Goal: Book appointment/travel/reservation

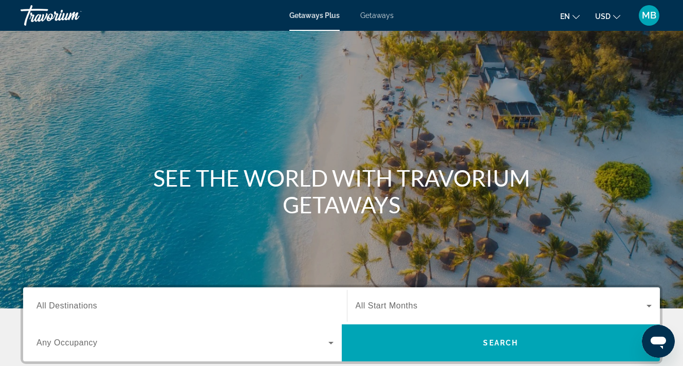
click at [94, 304] on span "All Destinations" at bounding box center [66, 305] width 61 height 9
click at [94, 304] on input "Destination All Destinations" at bounding box center [184, 306] width 297 height 12
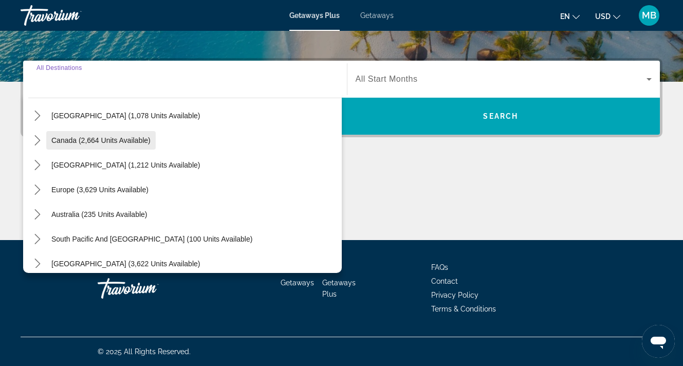
scroll to position [68, 0]
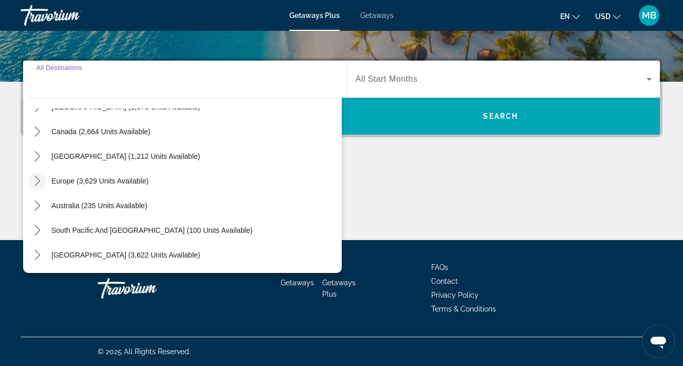
click at [40, 182] on icon "Toggle Europe (3,629 units available) submenu" at bounding box center [37, 181] width 10 height 10
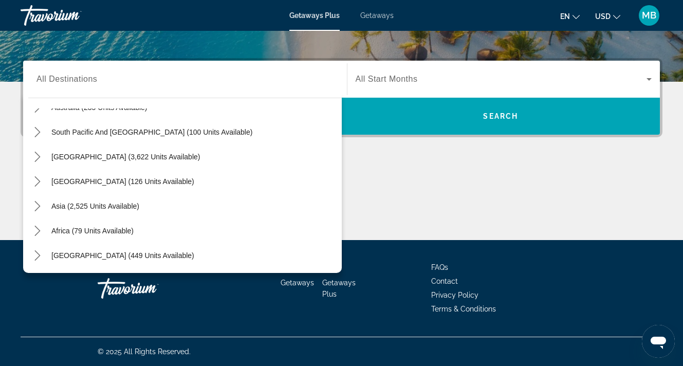
scroll to position [684, 0]
click at [38, 254] on icon "Toggle Middle East (449 units available) submenu" at bounding box center [37, 255] width 6 height 10
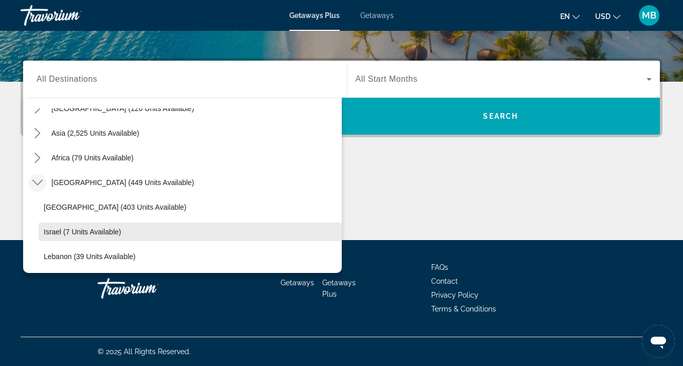
scroll to position [756, 0]
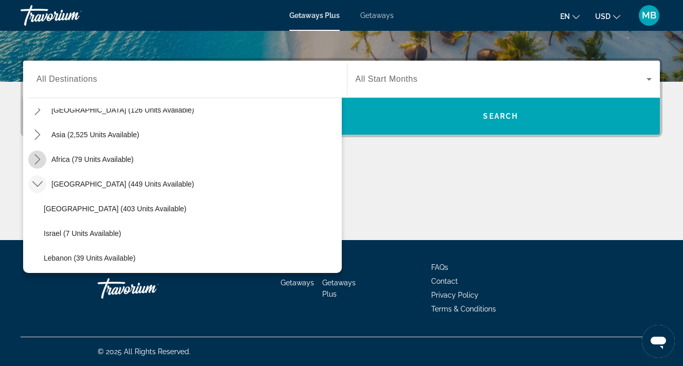
click at [36, 160] on icon "Toggle Africa (79 units available) submenu" at bounding box center [37, 159] width 10 height 10
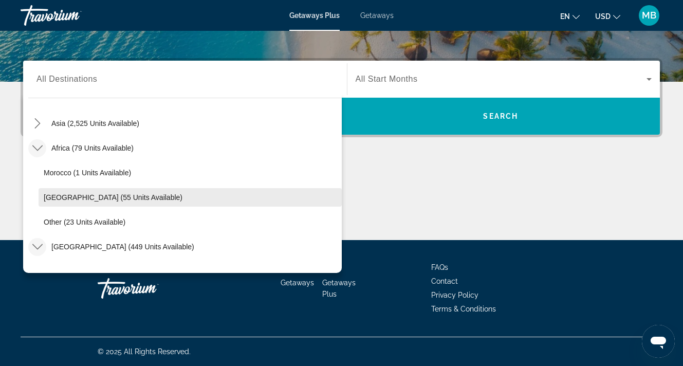
scroll to position [769, 0]
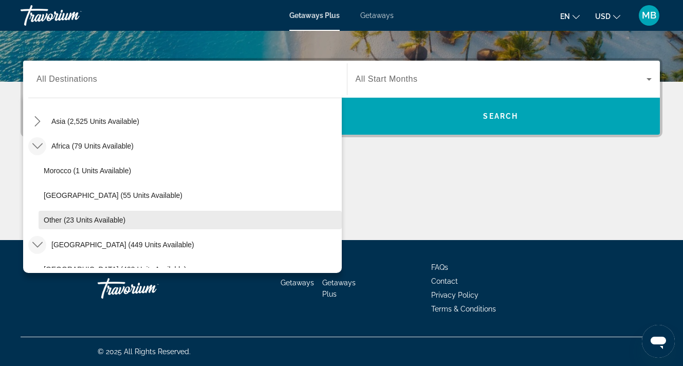
click at [64, 216] on span "Other (23 units available)" at bounding box center [85, 220] width 82 height 8
type input "**********"
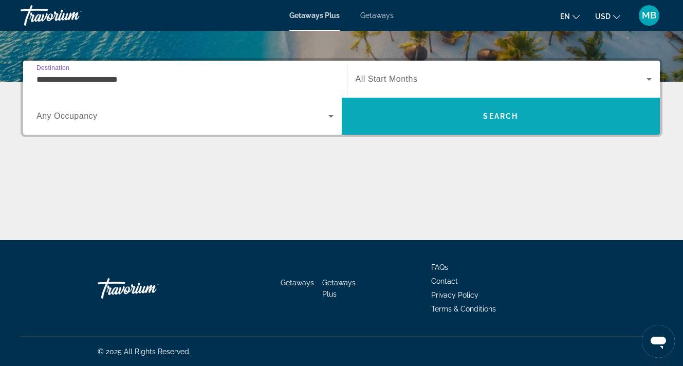
click at [515, 105] on span "Search" at bounding box center [501, 116] width 318 height 25
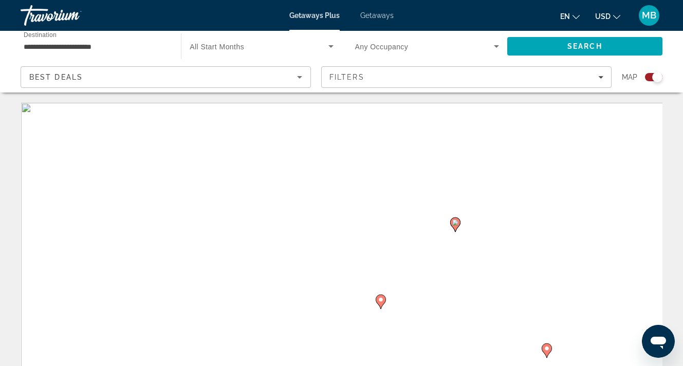
click at [651, 74] on div "Search widget" at bounding box center [653, 77] width 17 height 8
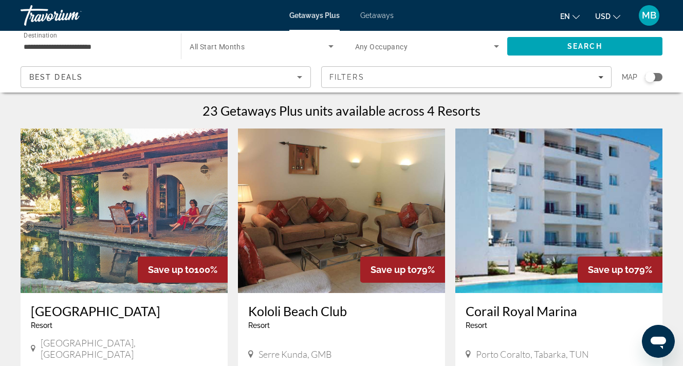
click at [90, 44] on input "**********" at bounding box center [96, 47] width 144 height 12
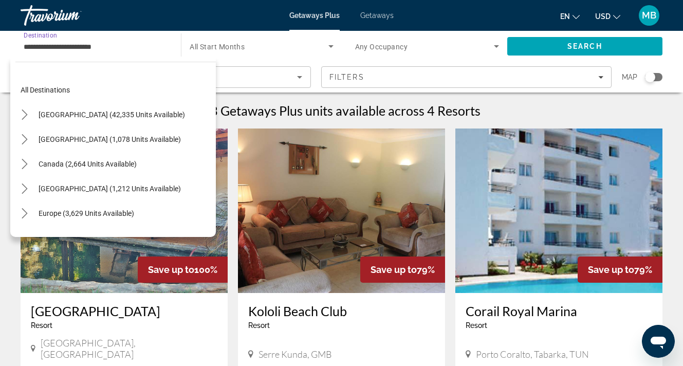
scroll to position [240, 0]
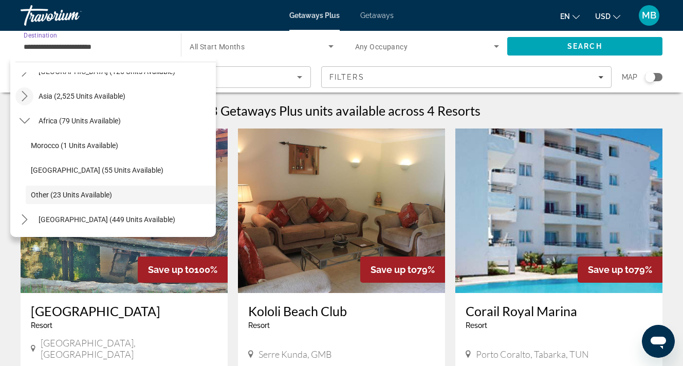
click at [25, 97] on icon "Toggle Asia (2,525 units available) submenu" at bounding box center [25, 96] width 10 height 10
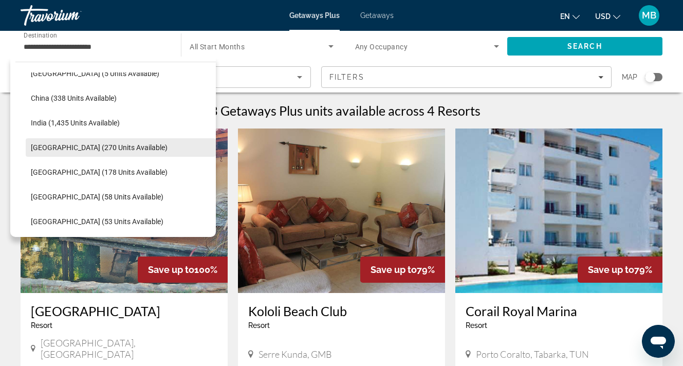
scroll to position [289, 0]
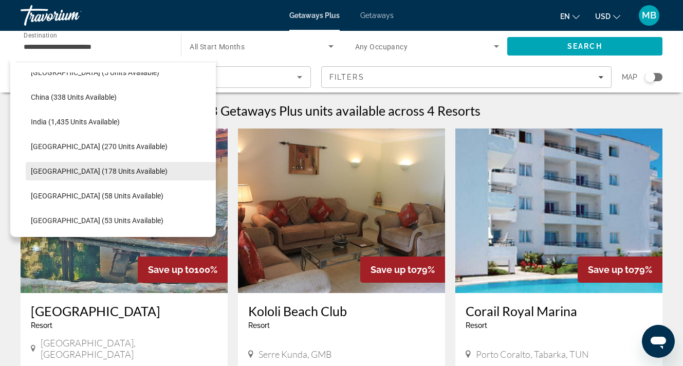
click at [57, 171] on span "[GEOGRAPHIC_DATA] (178 units available)" at bounding box center [99, 171] width 137 height 8
type input "**********"
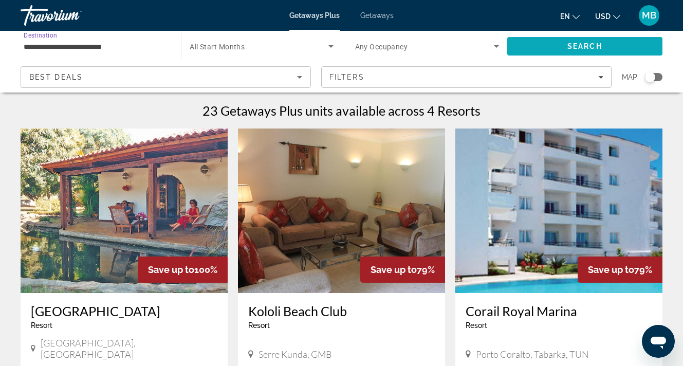
click at [573, 46] on span "Search" at bounding box center [584, 46] width 35 height 8
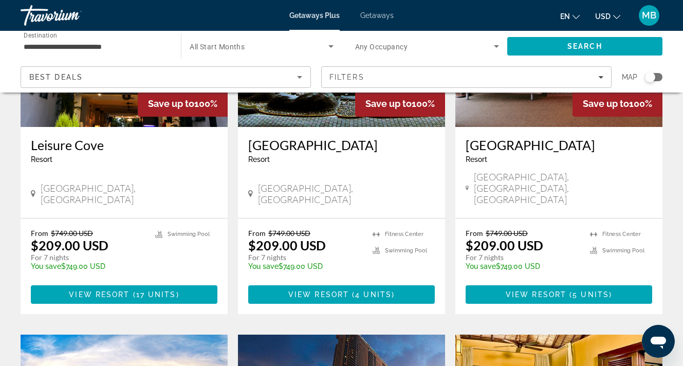
scroll to position [167, 0]
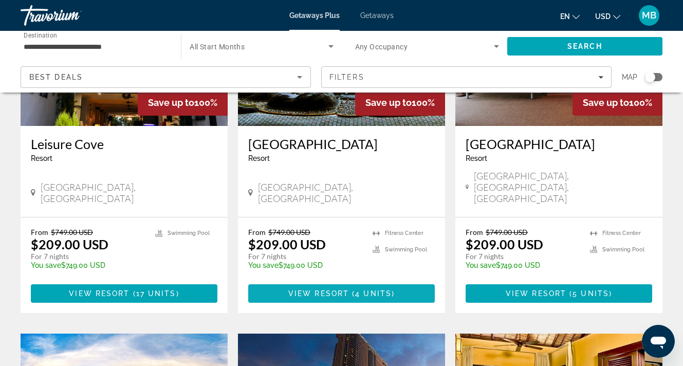
click at [318, 289] on span "View Resort" at bounding box center [318, 293] width 61 height 8
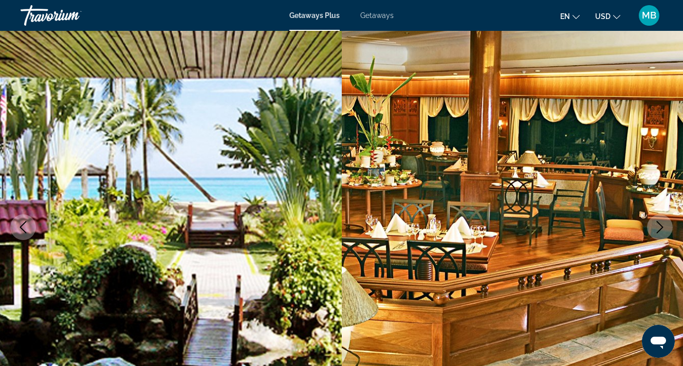
scroll to position [55, 0]
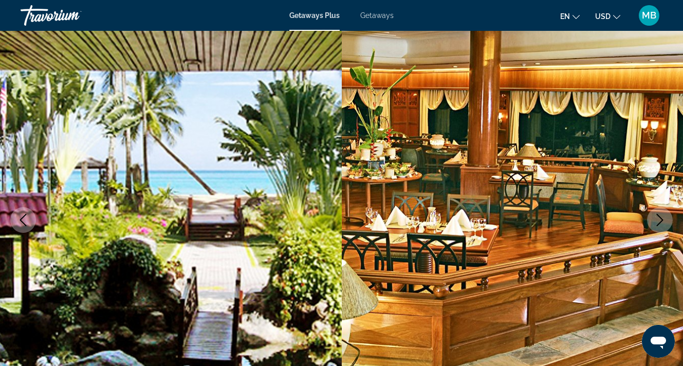
click at [661, 215] on icon "Next image" at bounding box center [659, 220] width 12 height 12
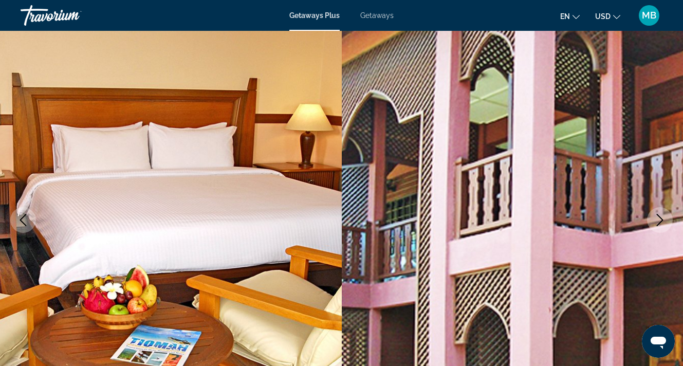
click at [661, 215] on icon "Next image" at bounding box center [659, 220] width 12 height 12
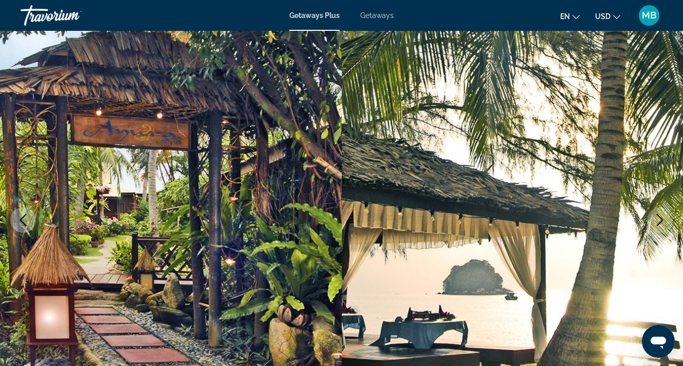
click at [661, 215] on icon "Next image" at bounding box center [659, 220] width 12 height 12
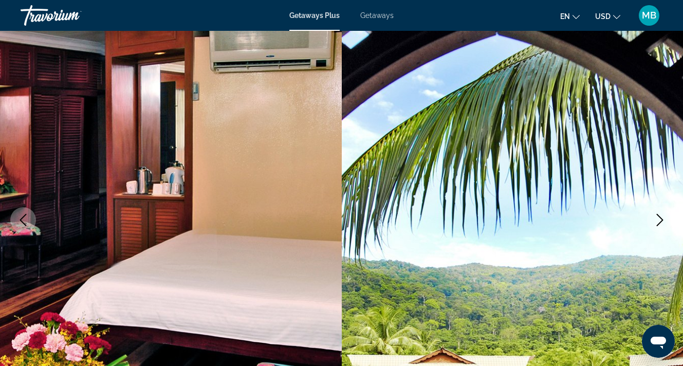
click at [661, 215] on icon "Next image" at bounding box center [659, 220] width 12 height 12
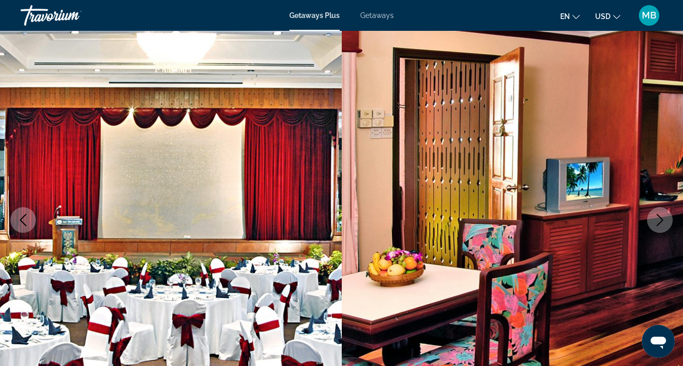
click at [661, 215] on icon "Next image" at bounding box center [659, 220] width 12 height 12
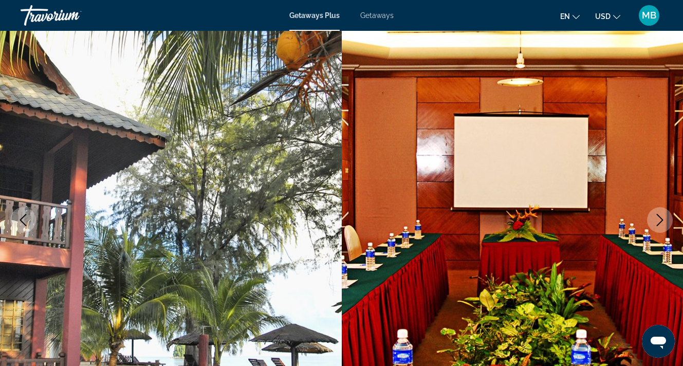
click at [661, 215] on icon "Next image" at bounding box center [659, 220] width 12 height 12
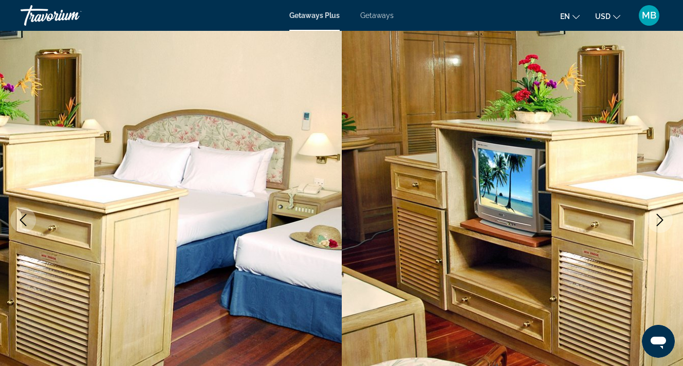
click at [661, 215] on icon "Next image" at bounding box center [659, 220] width 12 height 12
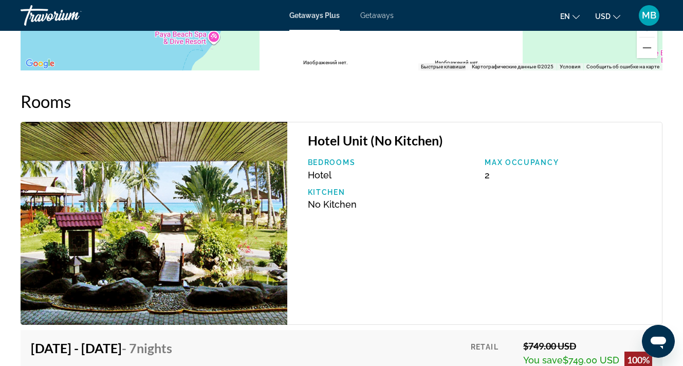
scroll to position [1693, 0]
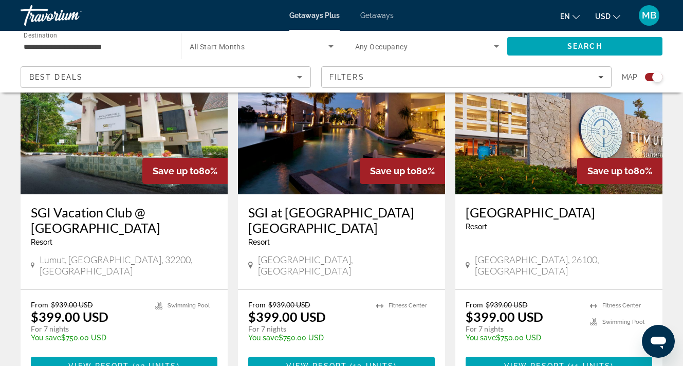
scroll to position [1545, 0]
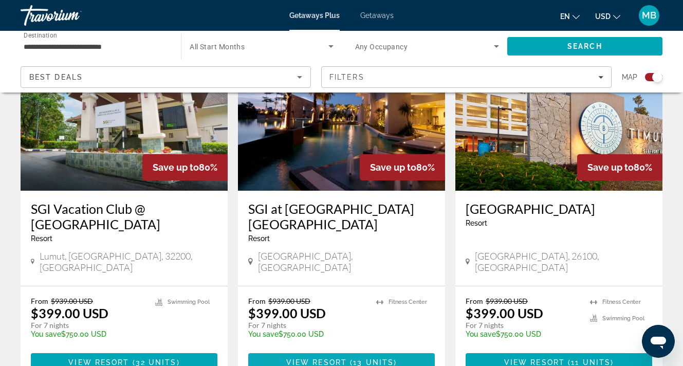
click at [331, 358] on span "View Resort" at bounding box center [316, 362] width 61 height 8
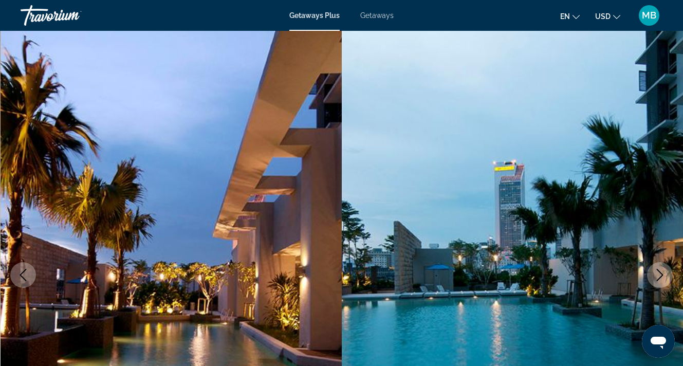
click at [662, 274] on icon "Next image" at bounding box center [659, 275] width 7 height 12
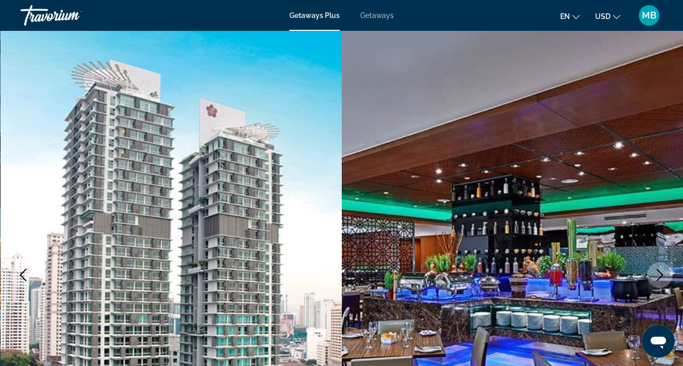
click at [662, 274] on icon "Next image" at bounding box center [659, 275] width 7 height 12
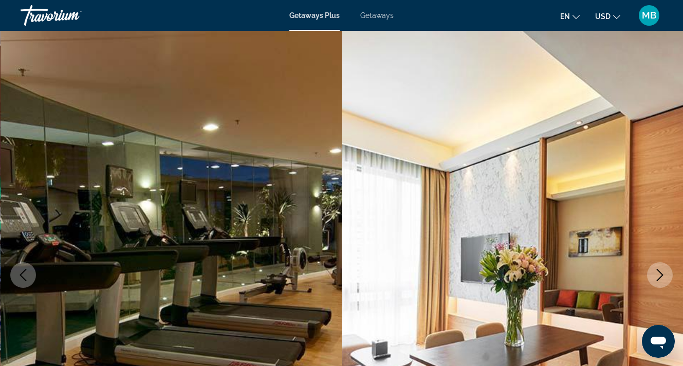
click at [662, 274] on icon "Next image" at bounding box center [659, 275] width 7 height 12
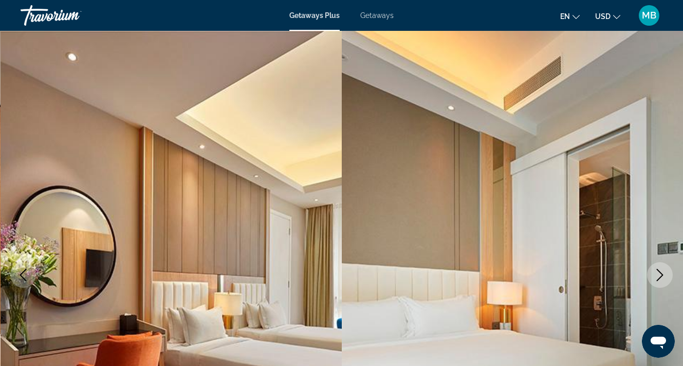
click at [662, 274] on icon "Next image" at bounding box center [659, 275] width 7 height 12
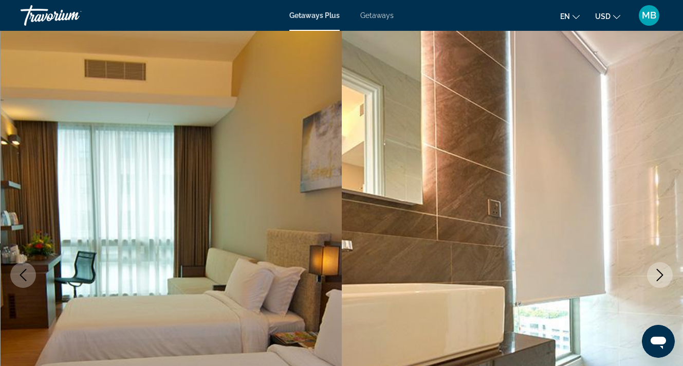
click at [662, 274] on icon "Next image" at bounding box center [659, 275] width 7 height 12
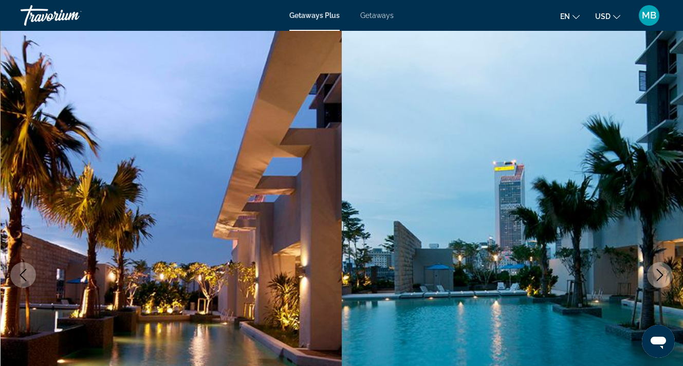
click at [662, 274] on icon "Next image" at bounding box center [659, 275] width 7 height 12
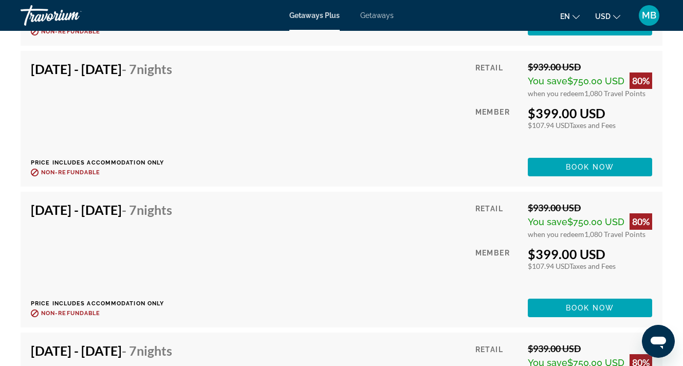
scroll to position [2511, 0]
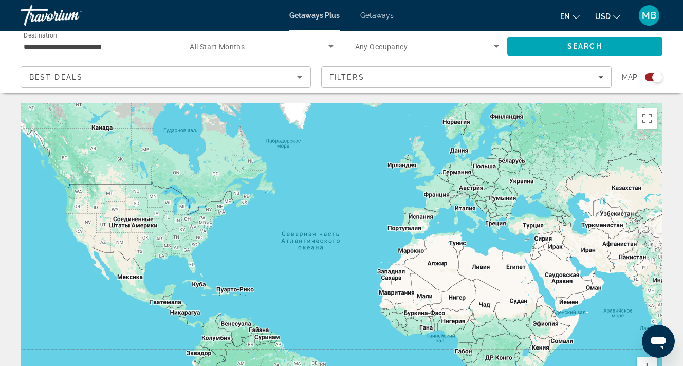
click at [76, 43] on input "**********" at bounding box center [96, 47] width 144 height 12
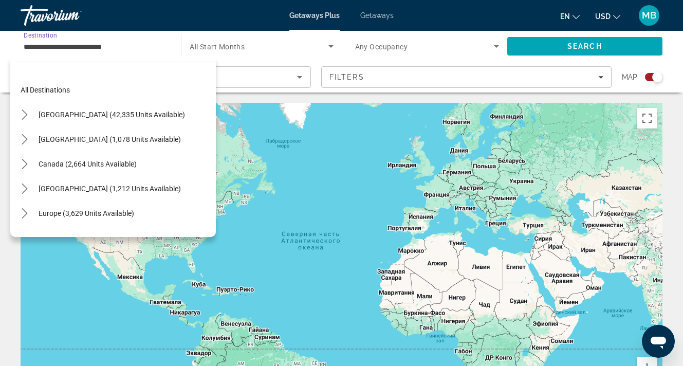
scroll to position [308, 0]
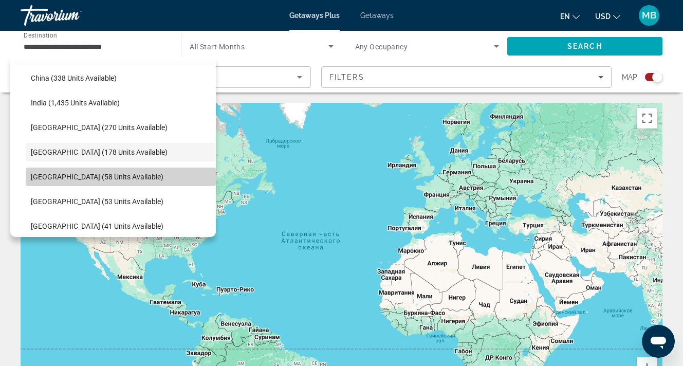
click at [68, 171] on span "Select destination: Maldives (58 units available)" at bounding box center [121, 176] width 190 height 25
type input "**********"
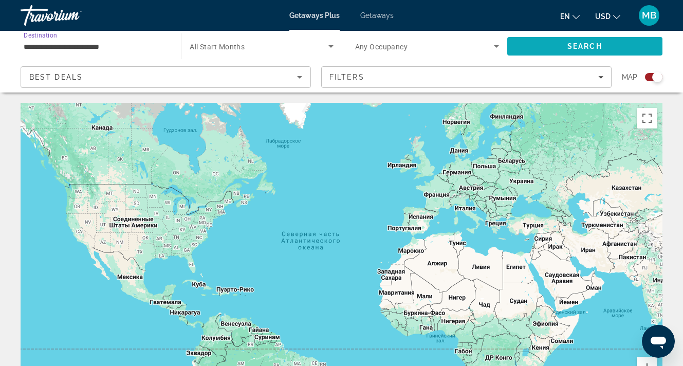
click at [578, 43] on span "Search" at bounding box center [584, 46] width 35 height 8
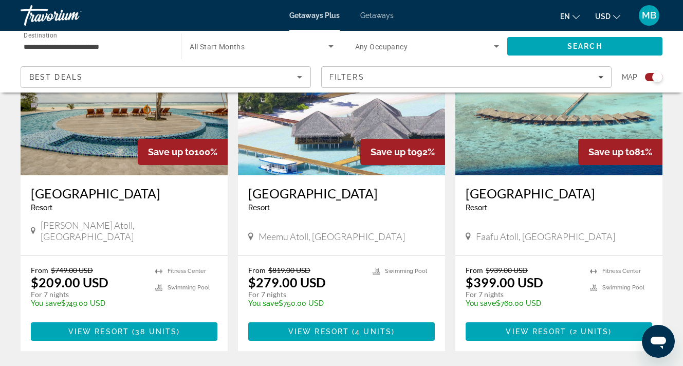
scroll to position [459, 0]
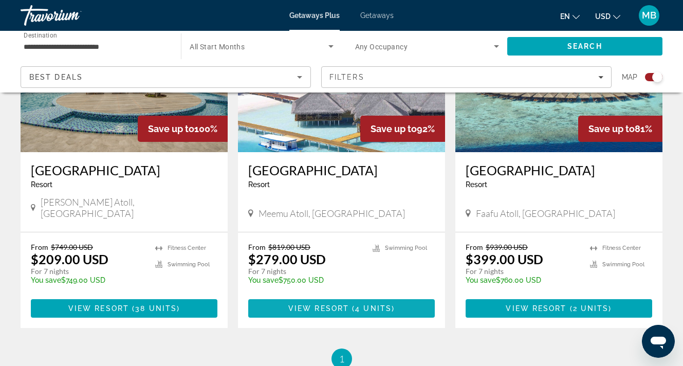
click at [358, 304] on span "4 units" at bounding box center [373, 308] width 36 height 8
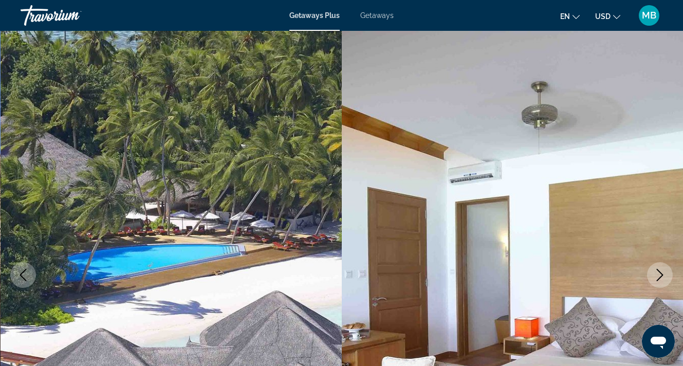
click at [655, 277] on icon "Next image" at bounding box center [659, 275] width 12 height 12
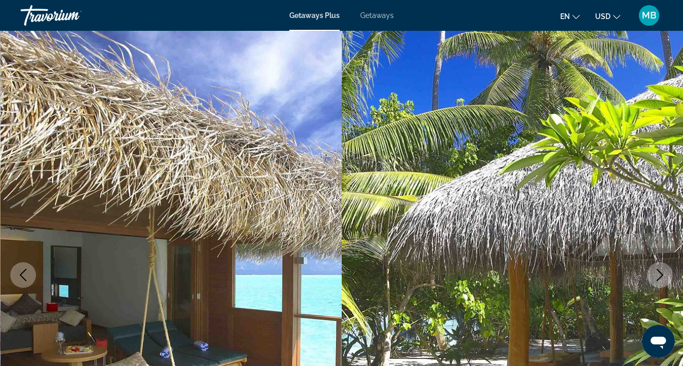
click at [668, 275] on button "Next image" at bounding box center [660, 275] width 26 height 26
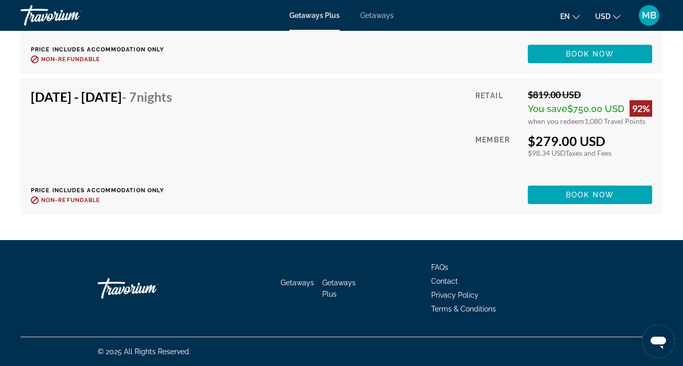
scroll to position [2434, 0]
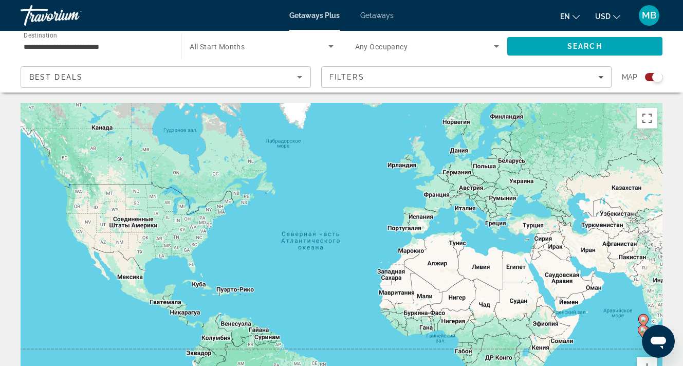
click at [496, 43] on icon "Search widget" at bounding box center [496, 46] width 12 height 12
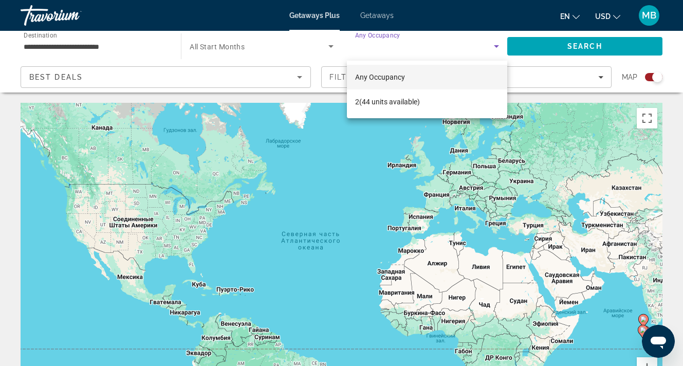
click at [498, 48] on div at bounding box center [341, 183] width 683 height 366
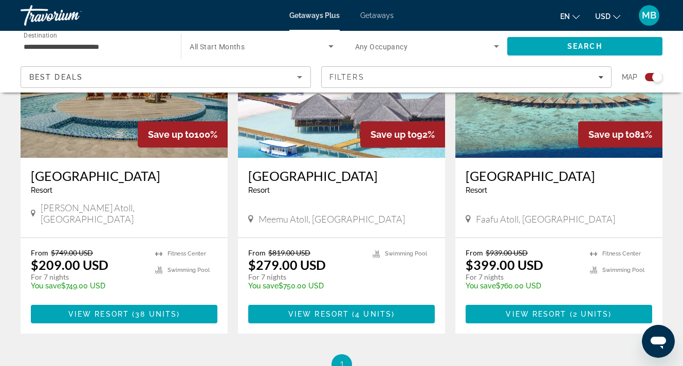
scroll to position [454, 0]
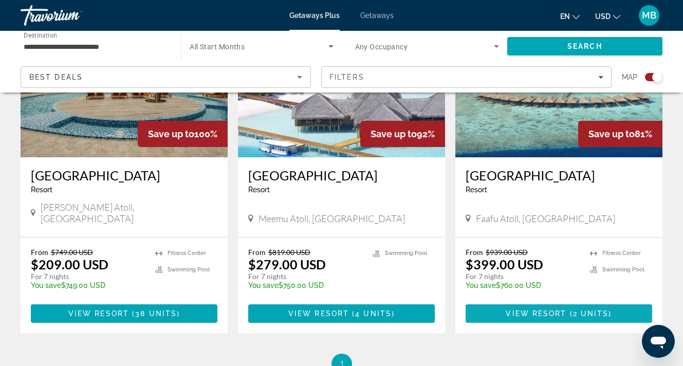
click at [586, 309] on span "2 units" at bounding box center [591, 313] width 36 height 8
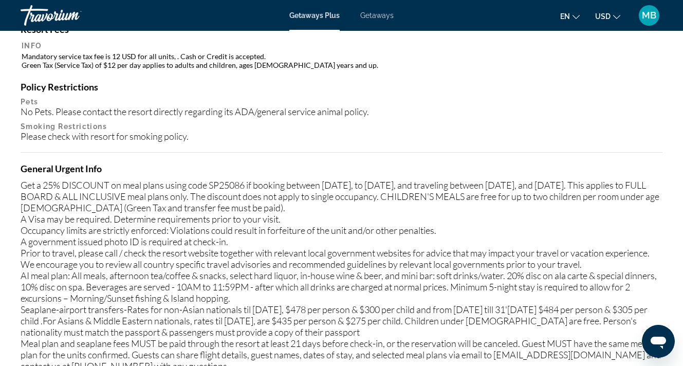
scroll to position [1322, 0]
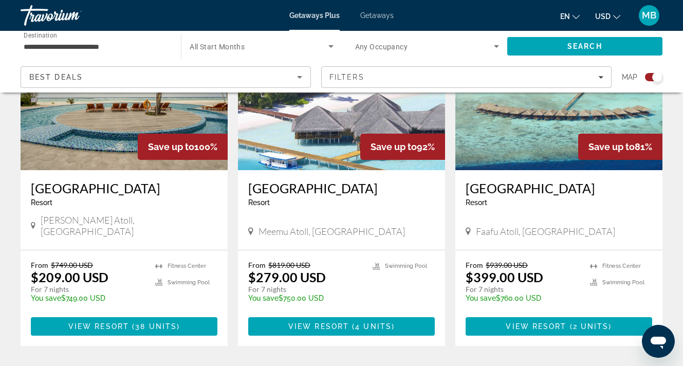
scroll to position [458, 0]
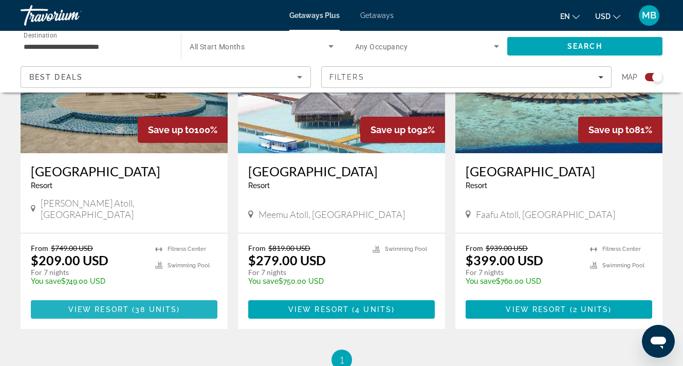
click at [153, 305] on span "38 units" at bounding box center [156, 309] width 42 height 8
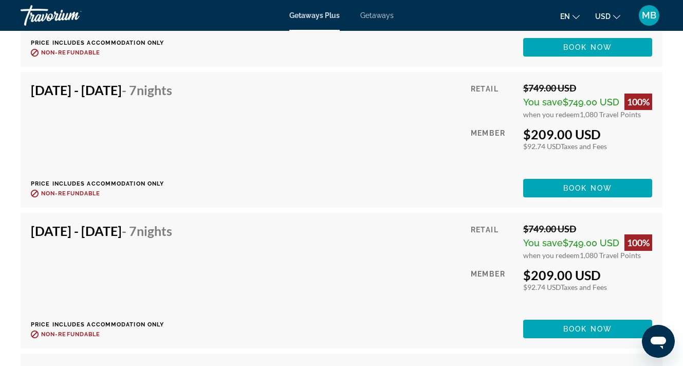
scroll to position [2423, 0]
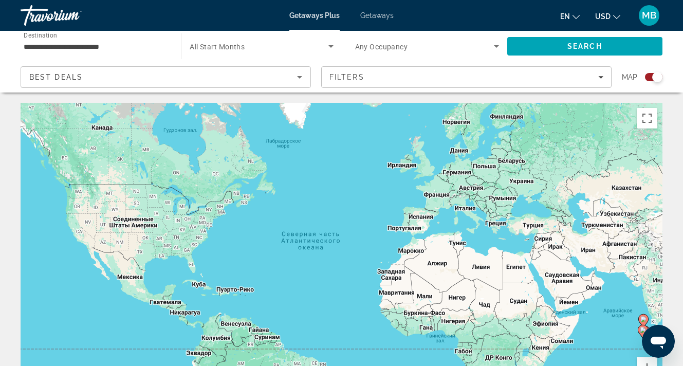
click at [105, 46] on input "**********" at bounding box center [96, 47] width 144 height 12
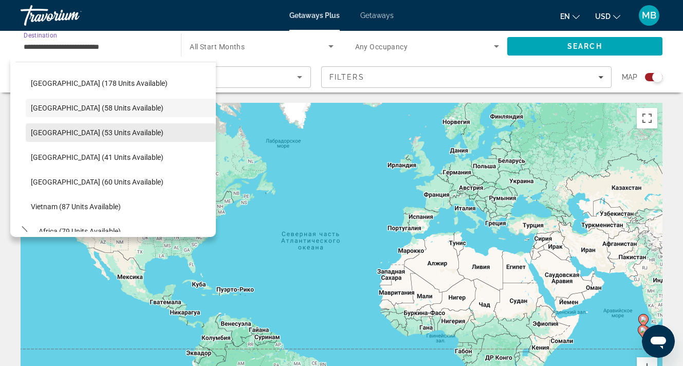
scroll to position [383, 0]
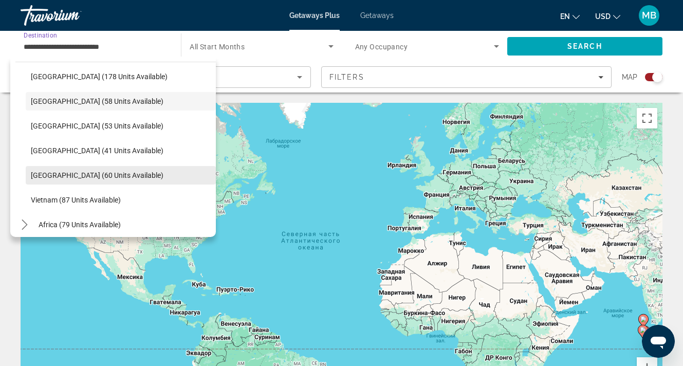
click at [59, 174] on span "[GEOGRAPHIC_DATA] (60 units available)" at bounding box center [97, 175] width 133 height 8
type input "**********"
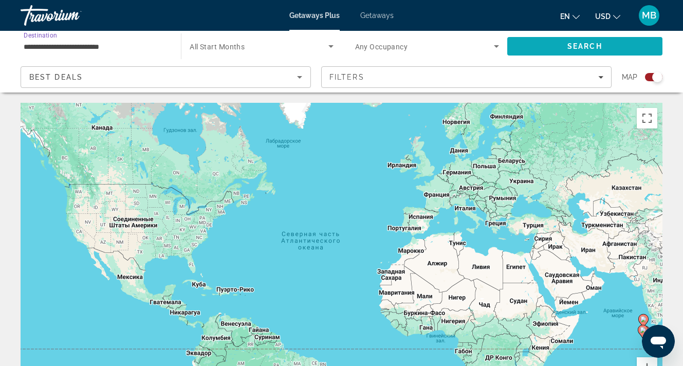
click at [551, 49] on span "Search" at bounding box center [584, 46] width 155 height 25
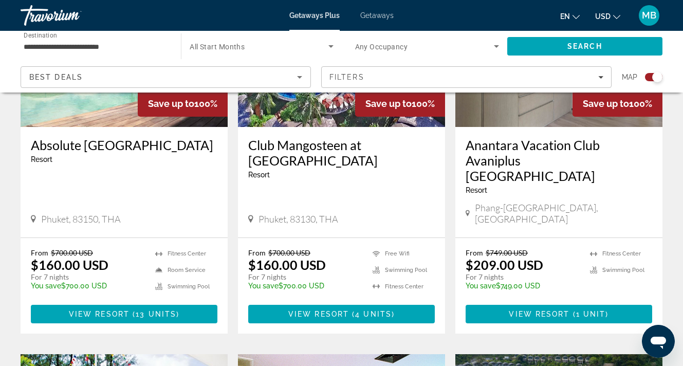
scroll to position [485, 0]
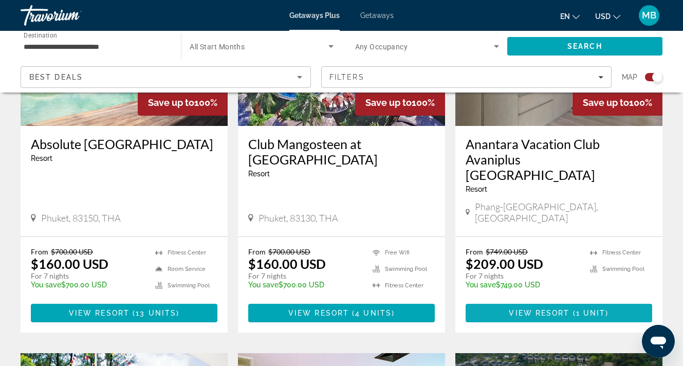
click at [554, 309] on span "View Resort" at bounding box center [539, 313] width 61 height 8
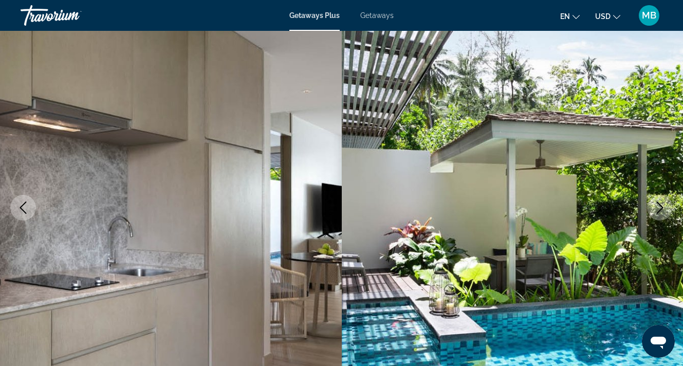
scroll to position [68, 0]
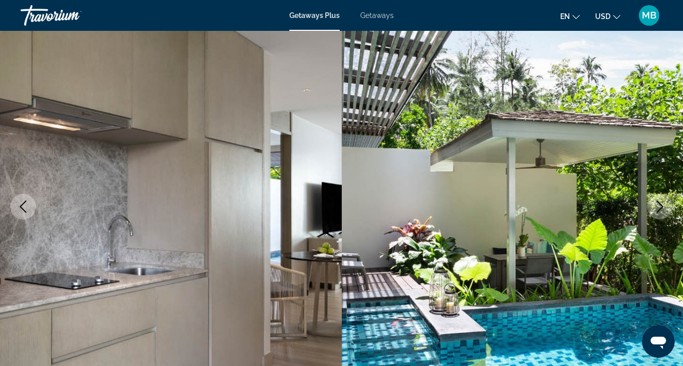
click at [664, 208] on icon "Next image" at bounding box center [659, 206] width 12 height 12
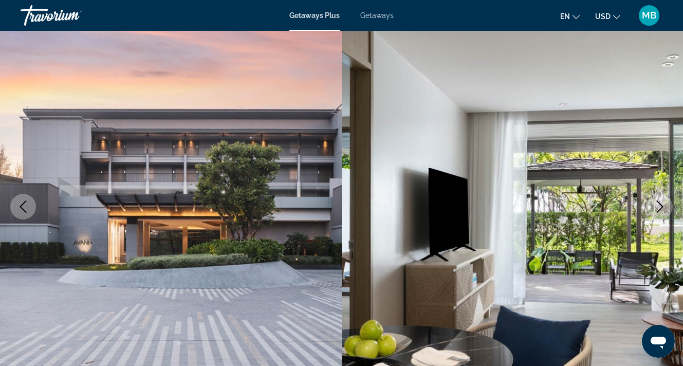
click at [664, 208] on icon "Next image" at bounding box center [659, 206] width 12 height 12
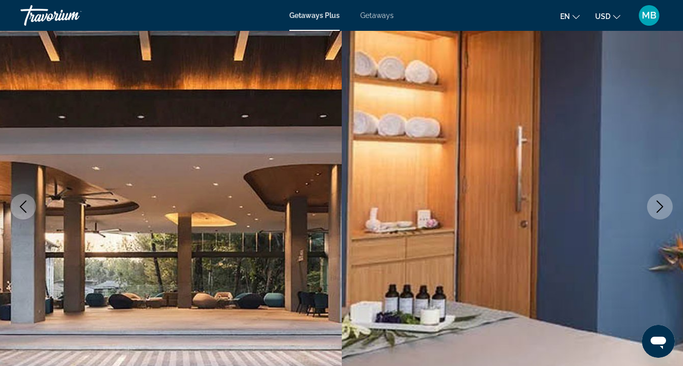
click at [664, 208] on icon "Next image" at bounding box center [659, 206] width 12 height 12
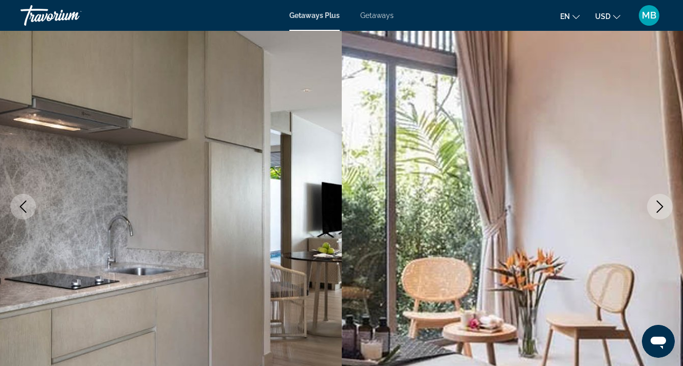
click at [664, 208] on icon "Next image" at bounding box center [659, 206] width 12 height 12
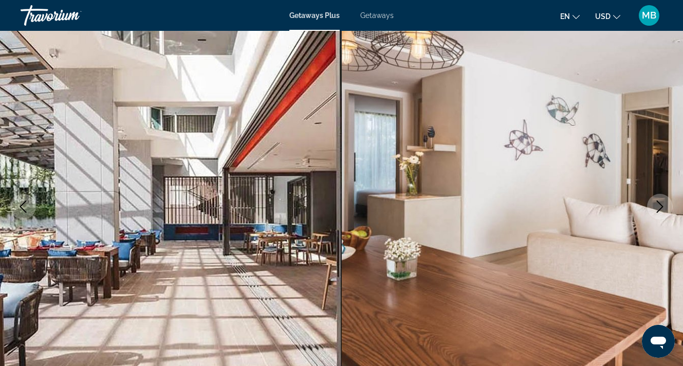
click at [664, 208] on icon "Next image" at bounding box center [659, 206] width 12 height 12
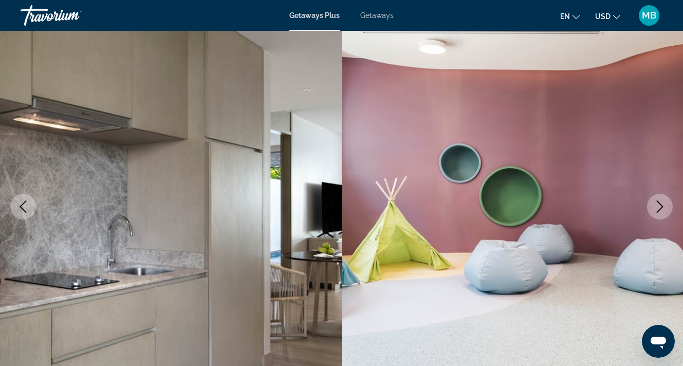
click at [663, 202] on icon "Next image" at bounding box center [659, 206] width 12 height 12
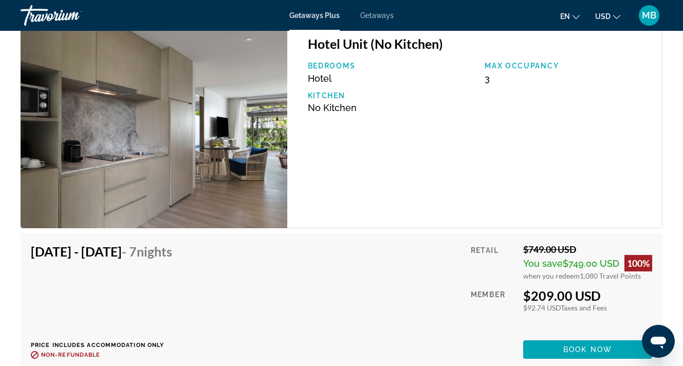
scroll to position [1890, 0]
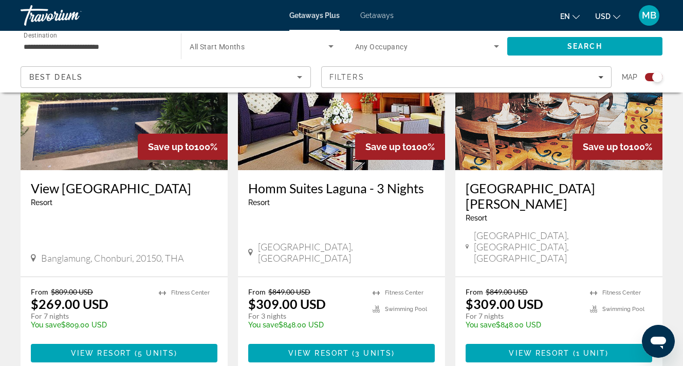
scroll to position [1195, 0]
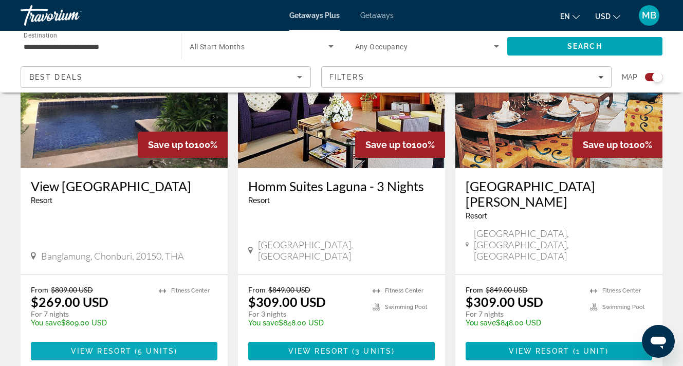
click at [116, 347] on span "View Resort" at bounding box center [101, 351] width 61 height 8
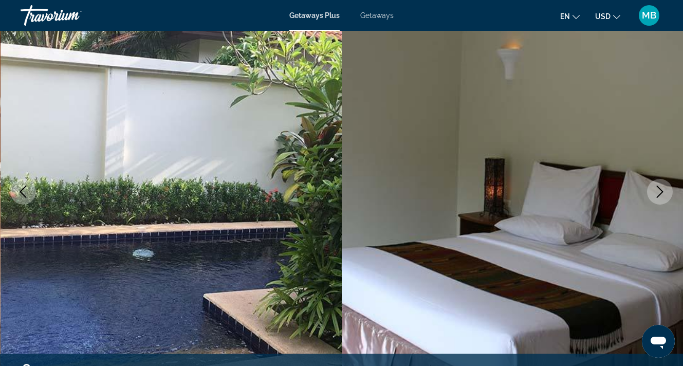
scroll to position [87, 0]
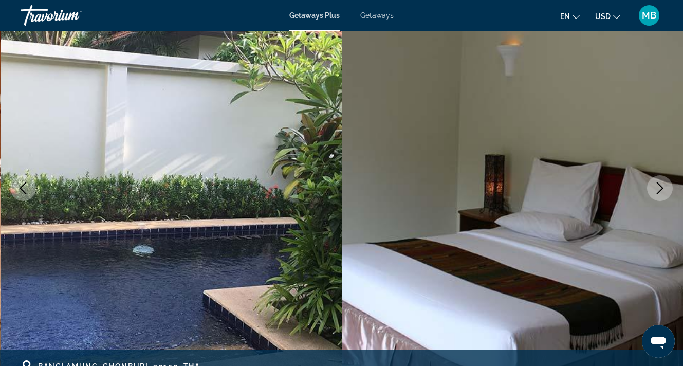
click at [668, 187] on button "Next image" at bounding box center [660, 188] width 26 height 26
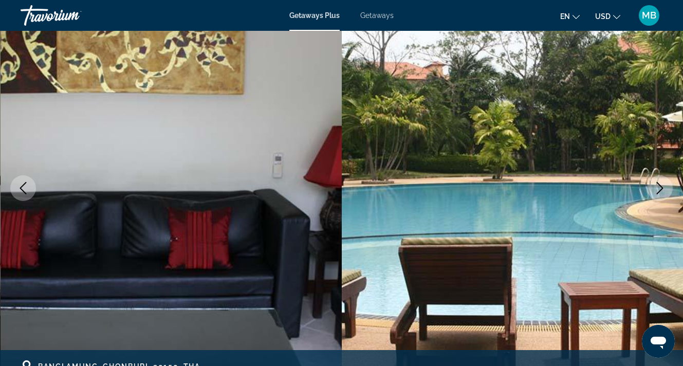
click at [668, 187] on button "Next image" at bounding box center [660, 188] width 26 height 26
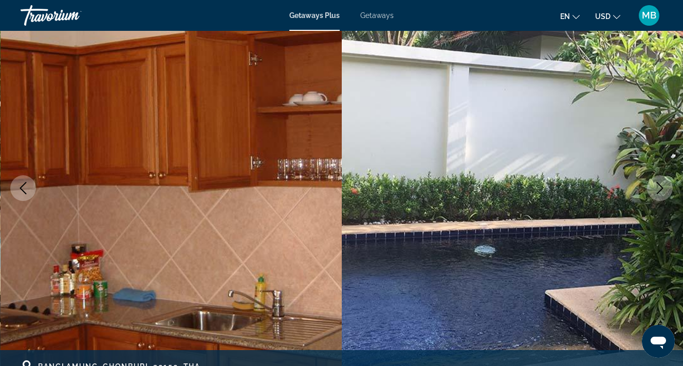
click at [668, 187] on button "Next image" at bounding box center [660, 188] width 26 height 26
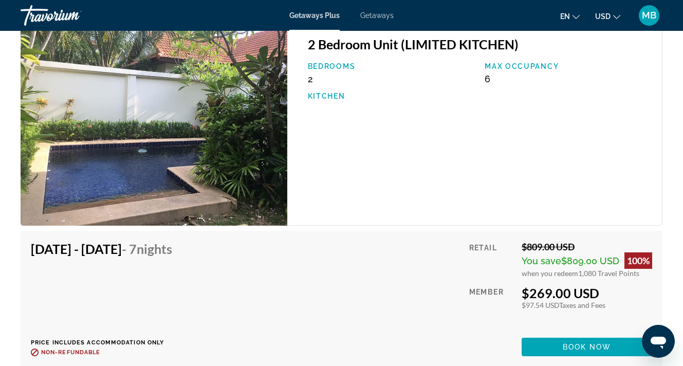
scroll to position [1645, 0]
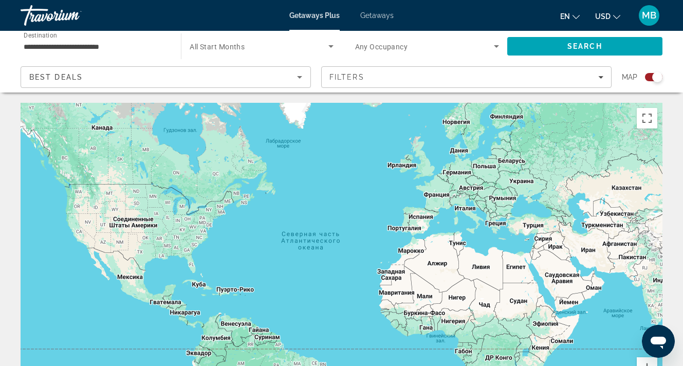
click at [99, 47] on input "**********" at bounding box center [96, 47] width 144 height 12
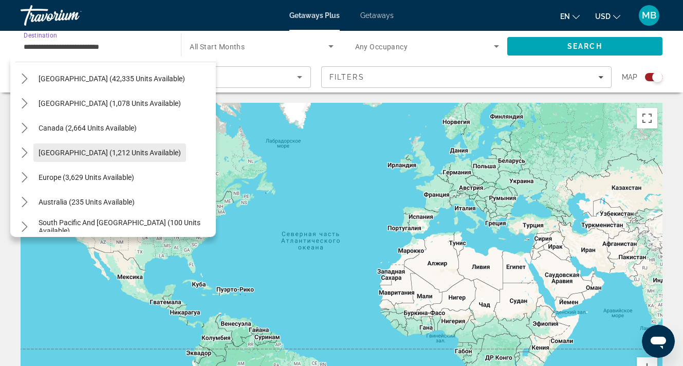
scroll to position [36, 0]
click at [25, 178] on icon "Toggle Europe (3,629 units available) submenu" at bounding box center [25, 177] width 10 height 10
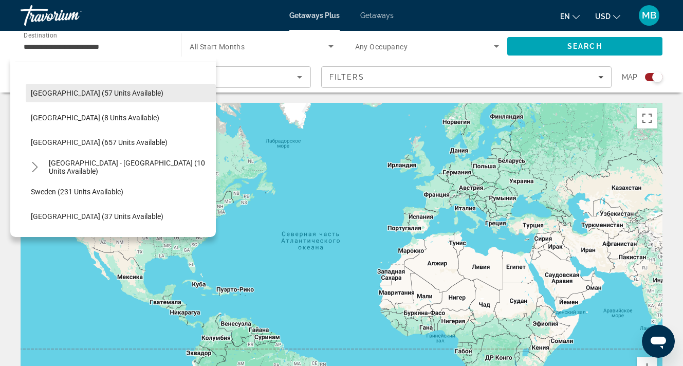
scroll to position [419, 0]
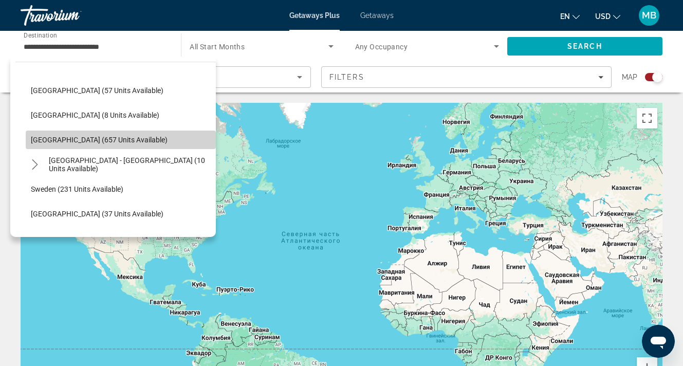
click at [66, 137] on span "[GEOGRAPHIC_DATA] (657 units available)" at bounding box center [99, 140] width 137 height 8
type input "**********"
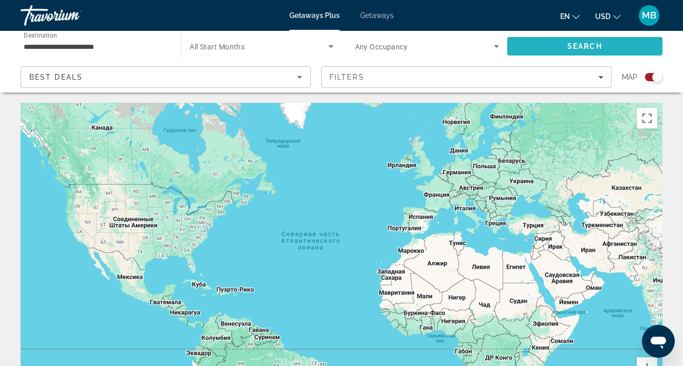
click at [568, 44] on span "Search" at bounding box center [584, 46] width 35 height 8
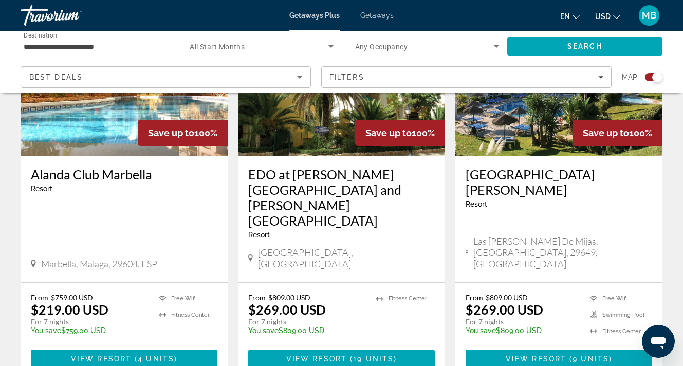
scroll to position [1608, 0]
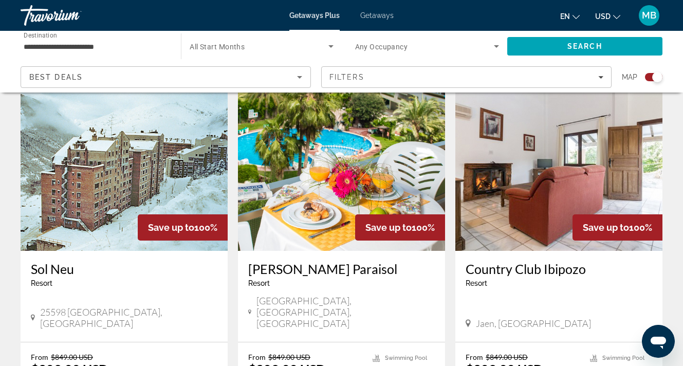
scroll to position [1535, 0]
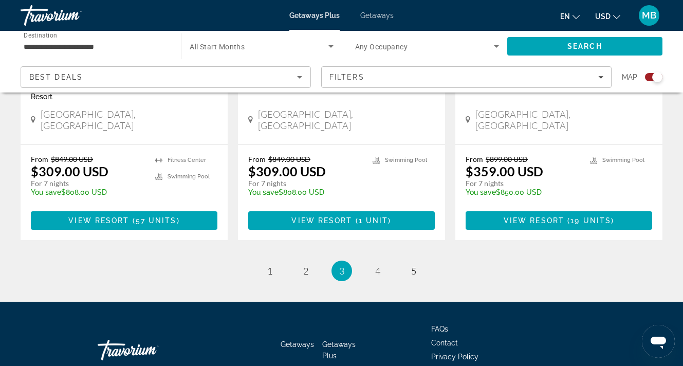
scroll to position [1675, 0]
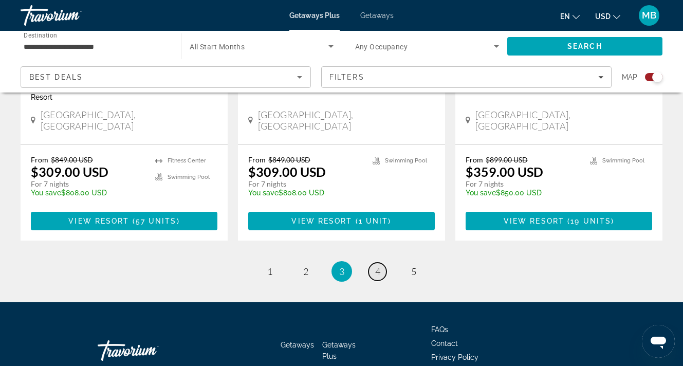
click at [383, 262] on link "page 4" at bounding box center [377, 271] width 18 height 18
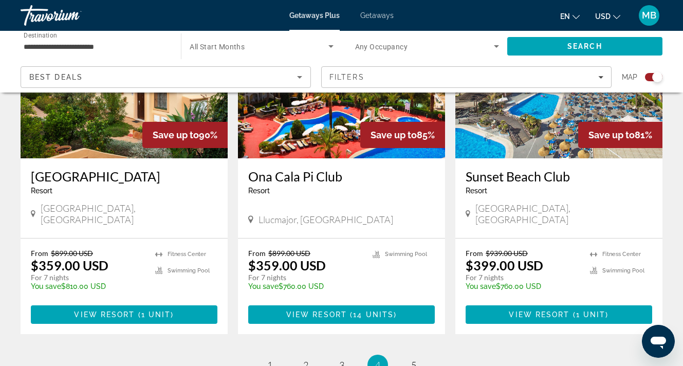
scroll to position [1553, 0]
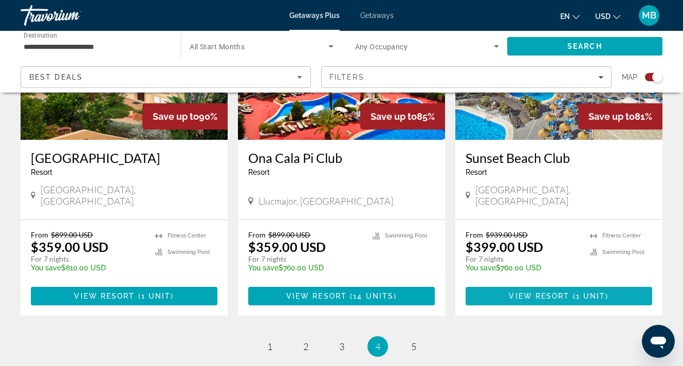
click at [579, 292] on span "1 unit" at bounding box center [591, 296] width 30 height 8
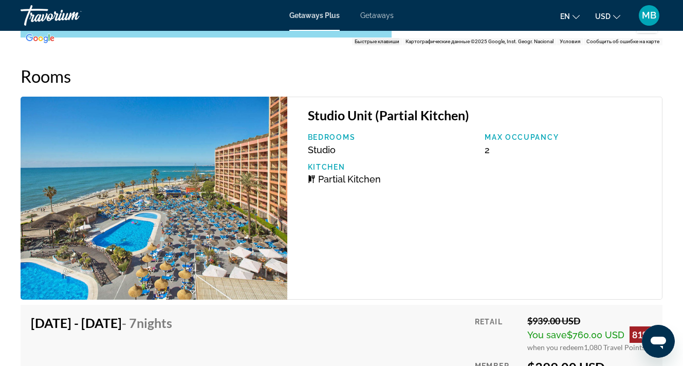
scroll to position [1926, 0]
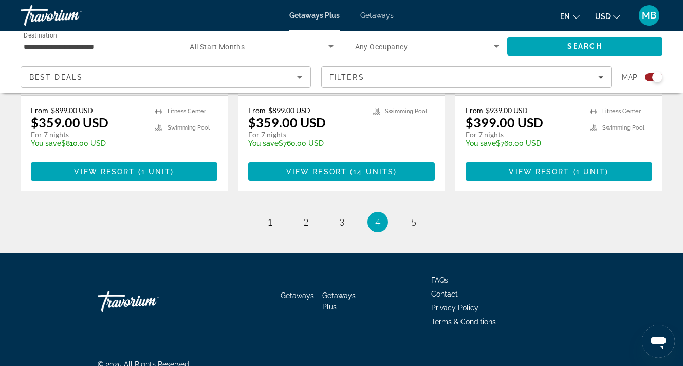
scroll to position [1677, 0]
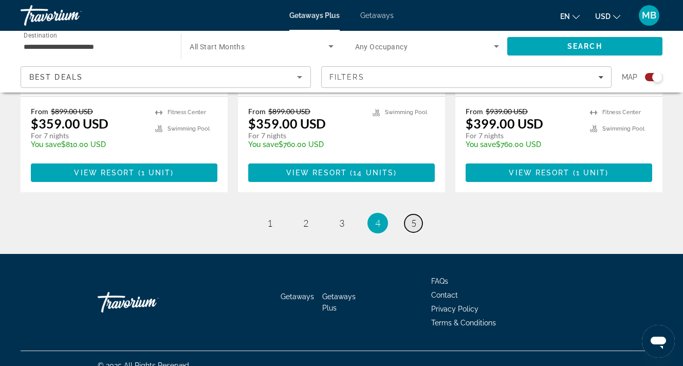
click at [409, 214] on link "page 5" at bounding box center [413, 223] width 18 height 18
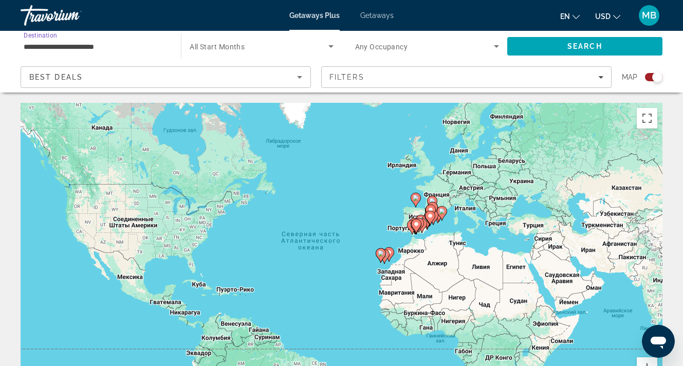
click at [98, 51] on input "**********" at bounding box center [96, 47] width 144 height 12
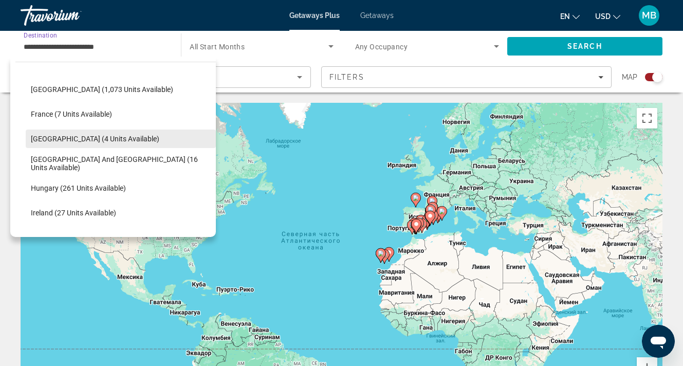
scroll to position [229, 0]
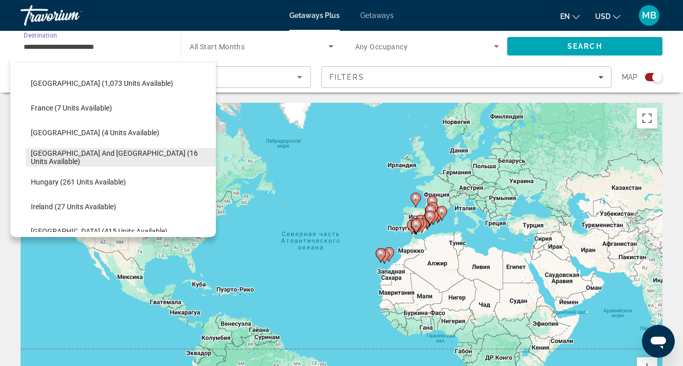
click at [61, 157] on span "[GEOGRAPHIC_DATA] and [GEOGRAPHIC_DATA] (16 units available)" at bounding box center [121, 157] width 180 height 16
type input "**********"
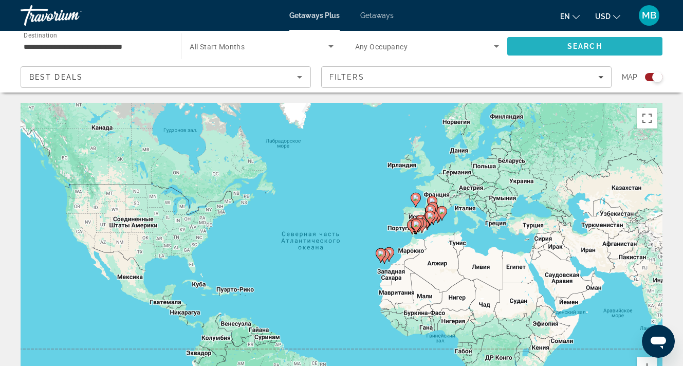
click at [571, 47] on span "Search" at bounding box center [584, 46] width 35 height 8
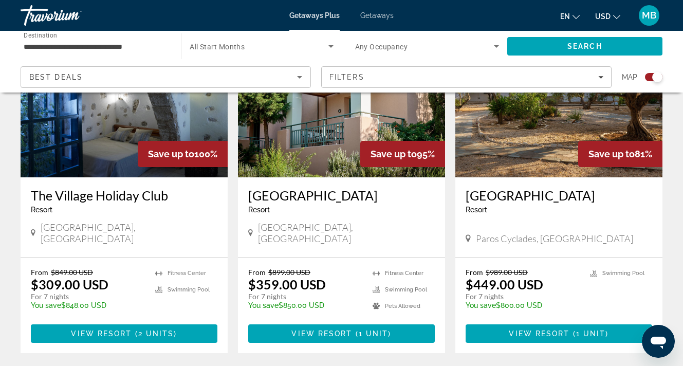
scroll to position [812, 0]
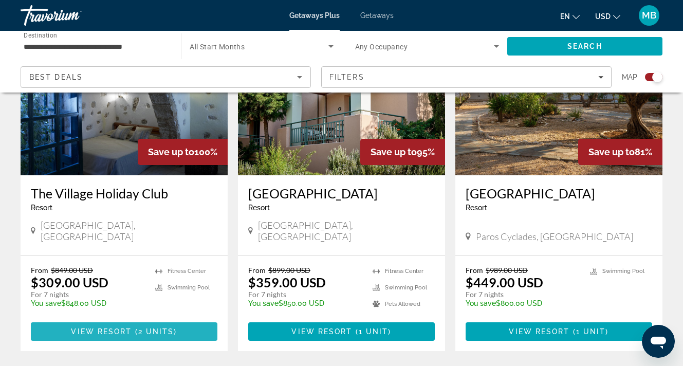
click at [161, 327] on span "2 units" at bounding box center [156, 331] width 36 height 8
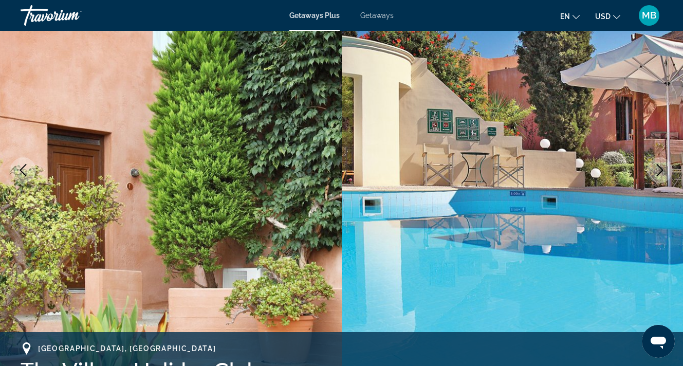
scroll to position [104, 0]
click at [651, 172] on button "Next image" at bounding box center [660, 171] width 26 height 26
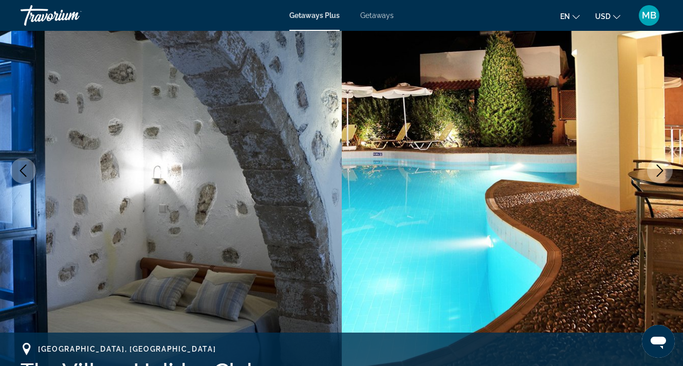
click at [660, 172] on icon "Next image" at bounding box center [659, 170] width 12 height 12
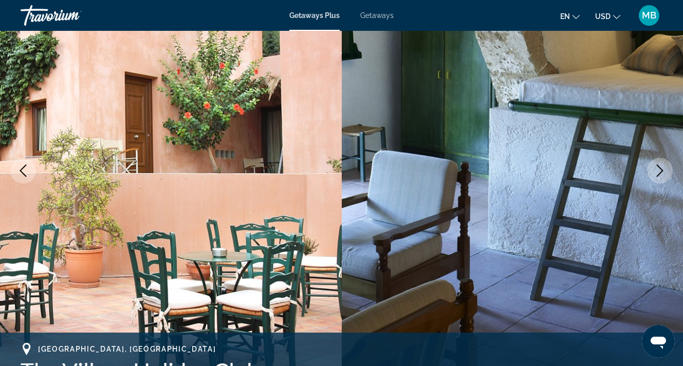
click at [660, 172] on icon "Next image" at bounding box center [659, 170] width 12 height 12
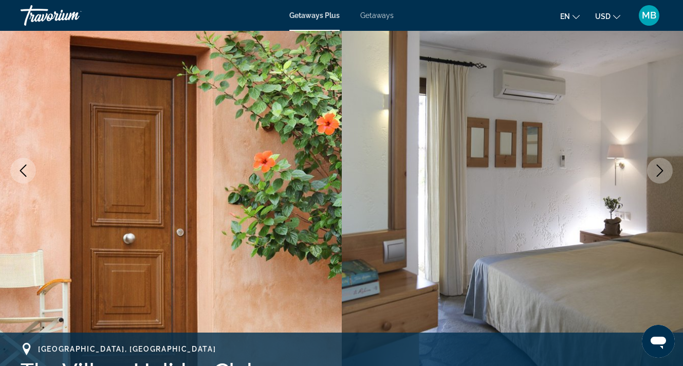
click at [660, 172] on icon "Next image" at bounding box center [659, 170] width 12 height 12
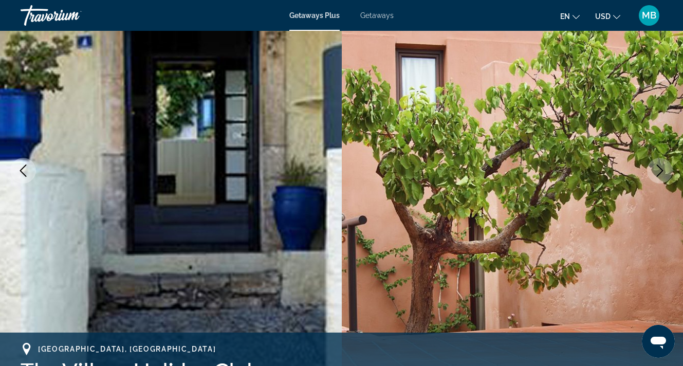
click at [660, 172] on icon "Next image" at bounding box center [659, 170] width 12 height 12
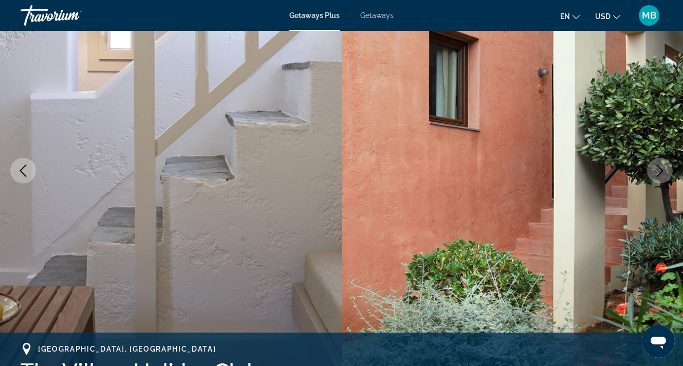
click at [660, 172] on icon "Next image" at bounding box center [659, 170] width 12 height 12
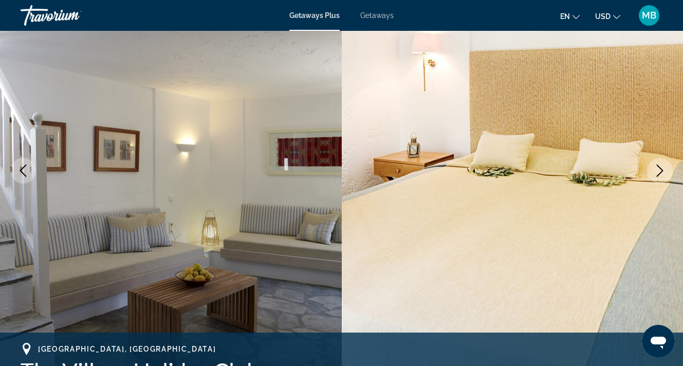
click at [660, 172] on icon "Next image" at bounding box center [659, 170] width 12 height 12
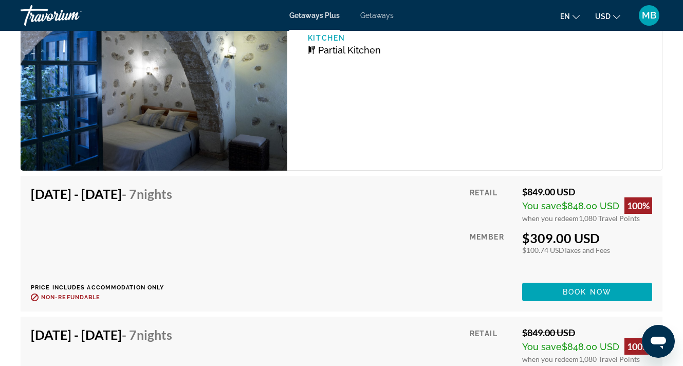
scroll to position [2023, 0]
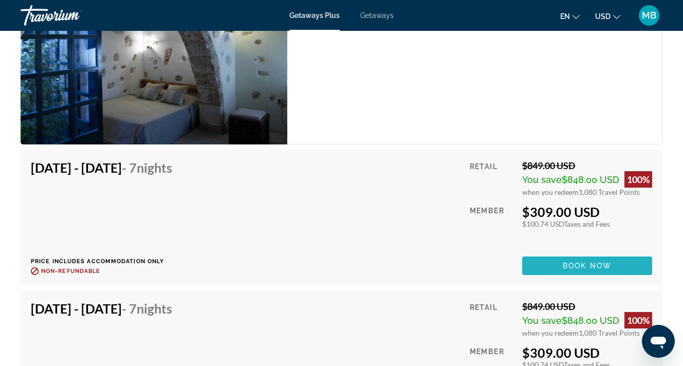
click at [576, 261] on span "Book now" at bounding box center [586, 265] width 49 height 8
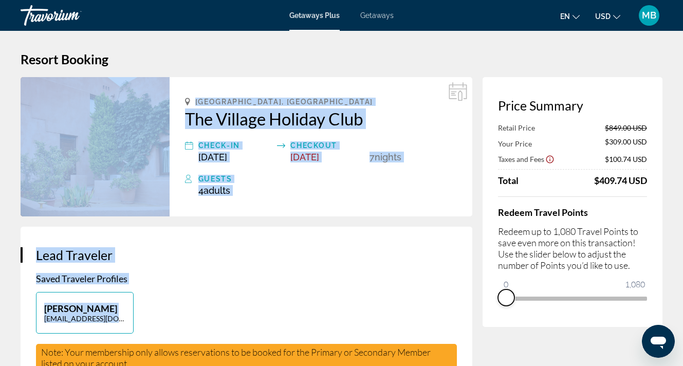
drag, startPoint x: 643, startPoint y: 314, endPoint x: 416, endPoint y: 340, distance: 228.9
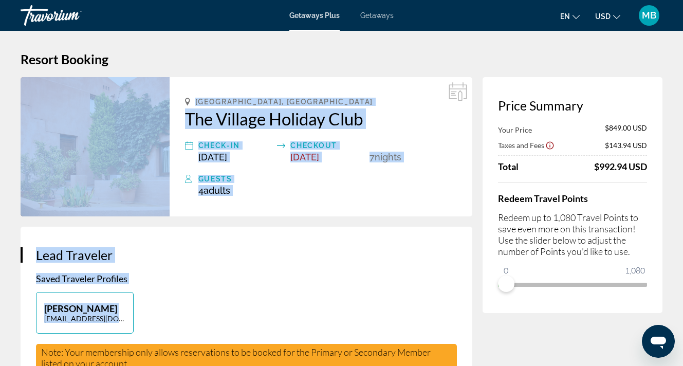
click at [529, 305] on div "Price Summary Your Price $849.00 USD Taxes and Fees $143.94 USD Total $992.94 U…" at bounding box center [572, 195] width 180 height 236
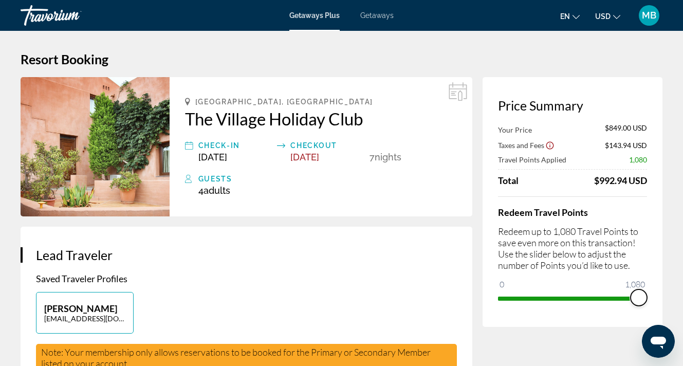
drag, startPoint x: 512, startPoint y: 286, endPoint x: 726, endPoint y: 287, distance: 214.2
click at [682, 287] on html "Skip to main content Getaways Plus Getaways en English Español Français Italian…" at bounding box center [341, 183] width 683 height 366
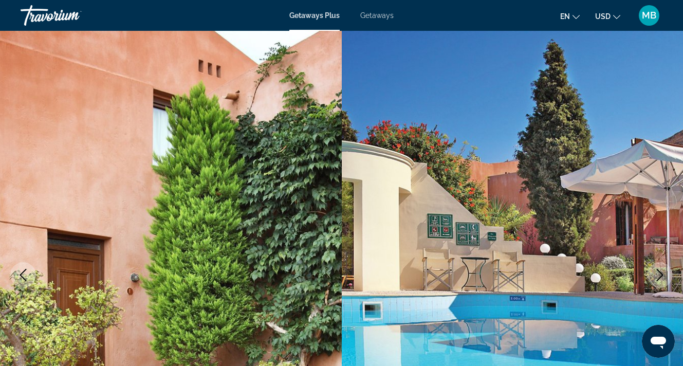
click at [667, 278] on button "Next image" at bounding box center [660, 275] width 26 height 26
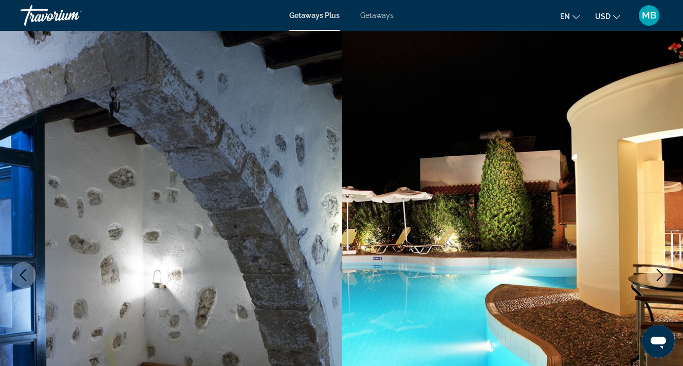
click at [667, 278] on button "Next image" at bounding box center [660, 275] width 26 height 26
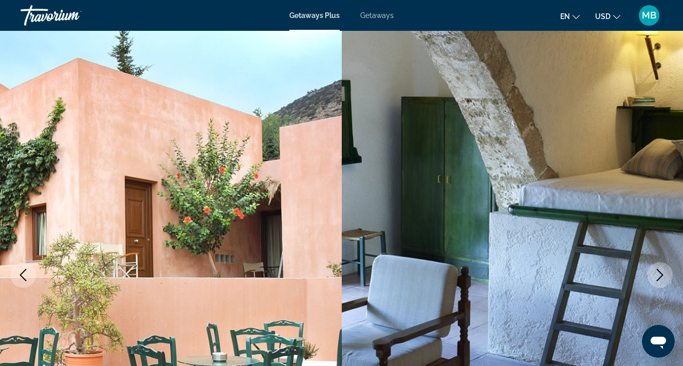
click at [667, 278] on button "Next image" at bounding box center [660, 275] width 26 height 26
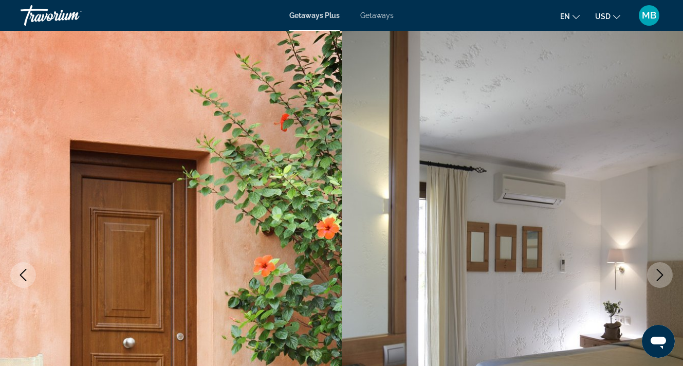
click at [667, 278] on button "Next image" at bounding box center [660, 275] width 26 height 26
